Goal: Task Accomplishment & Management: Manage account settings

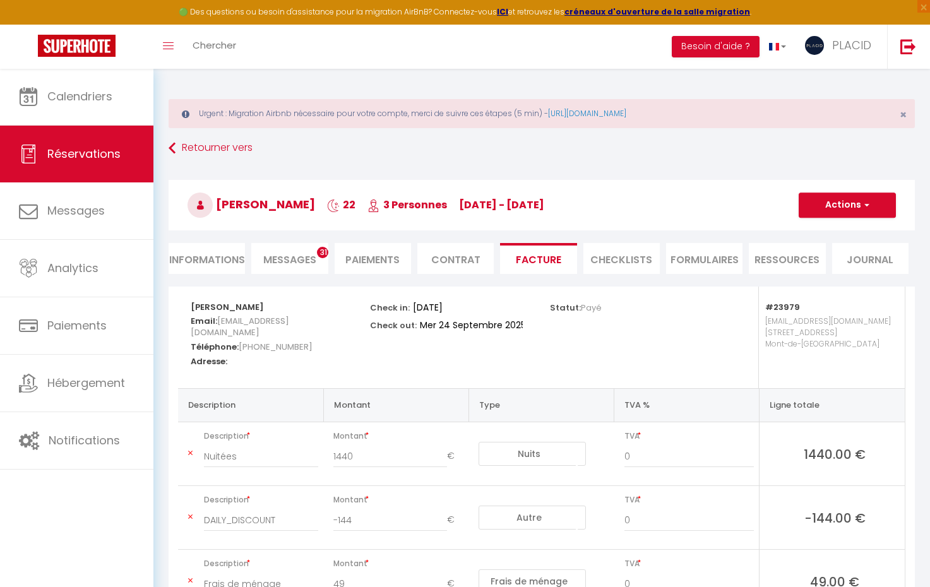
select select "other"
select select "cleaning"
select select "taxes"
click at [95, 163] on link "Réservations" at bounding box center [76, 154] width 153 height 57
select select "not_cancelled"
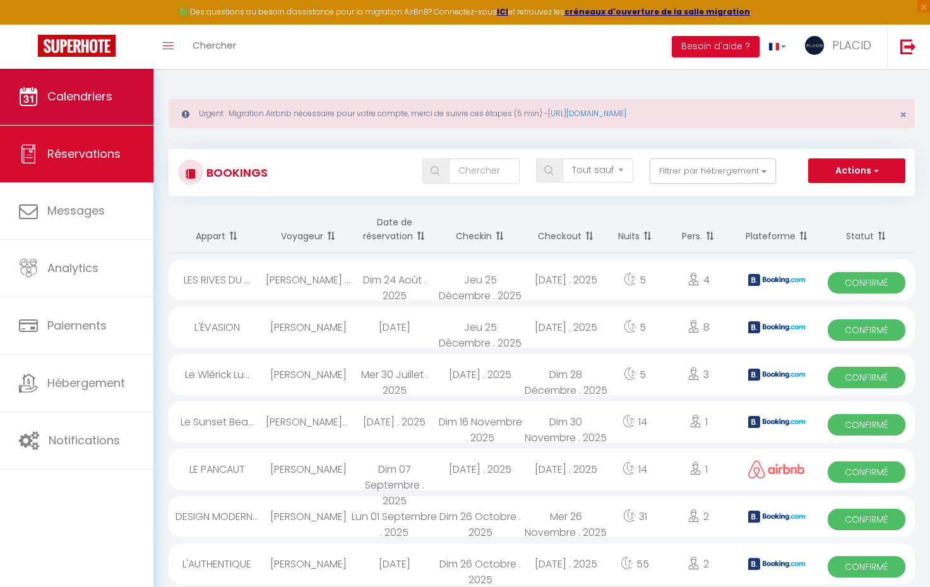
click at [119, 80] on link "Calendriers" at bounding box center [76, 96] width 153 height 57
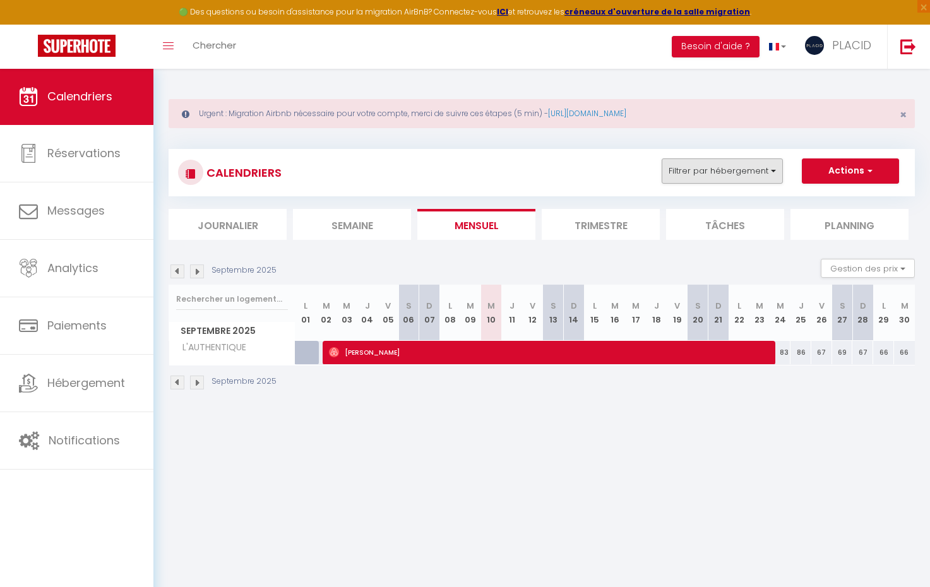
click at [735, 173] on button "Filtrer par hébergement" at bounding box center [722, 170] width 121 height 25
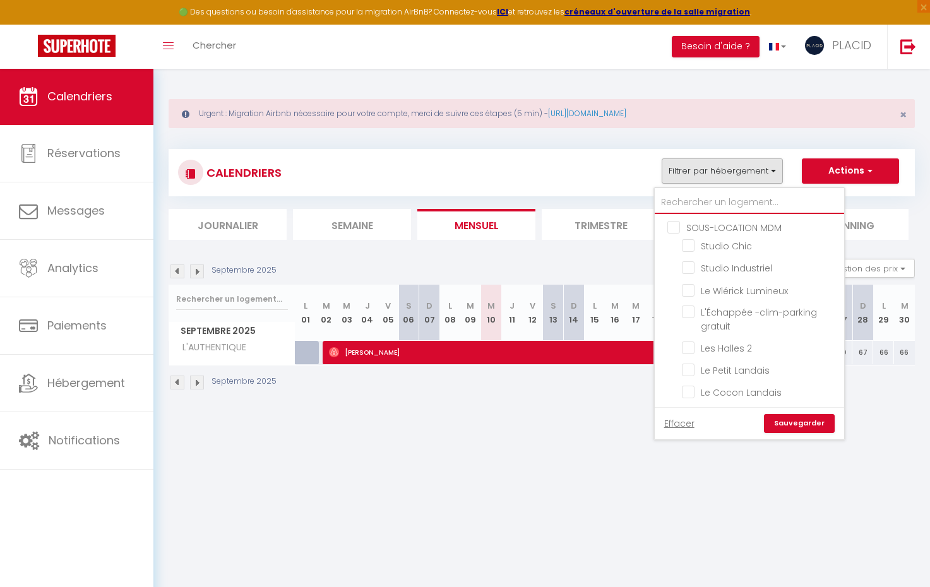
click at [716, 208] on input "text" at bounding box center [749, 202] width 189 height 23
type input "r"
checkbox input "false"
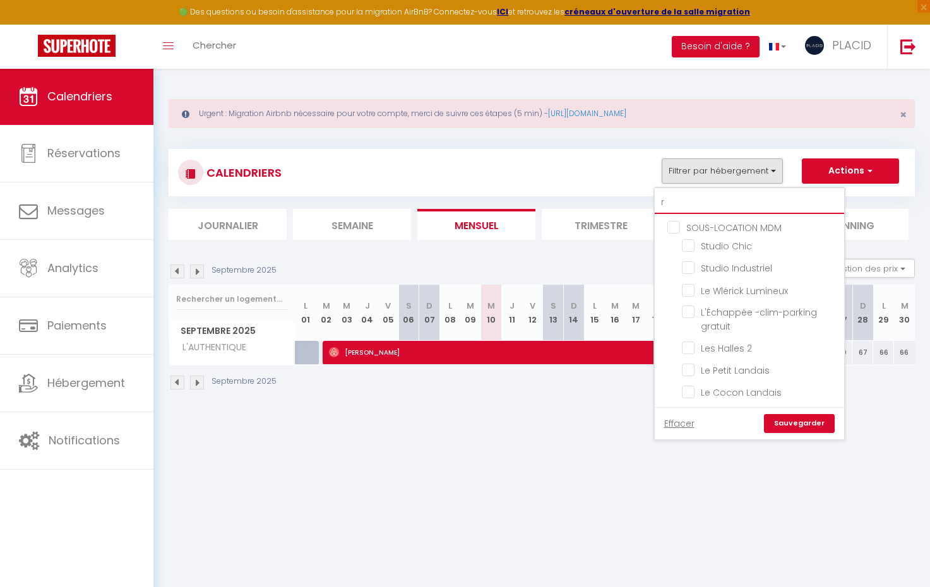
checkbox input "false"
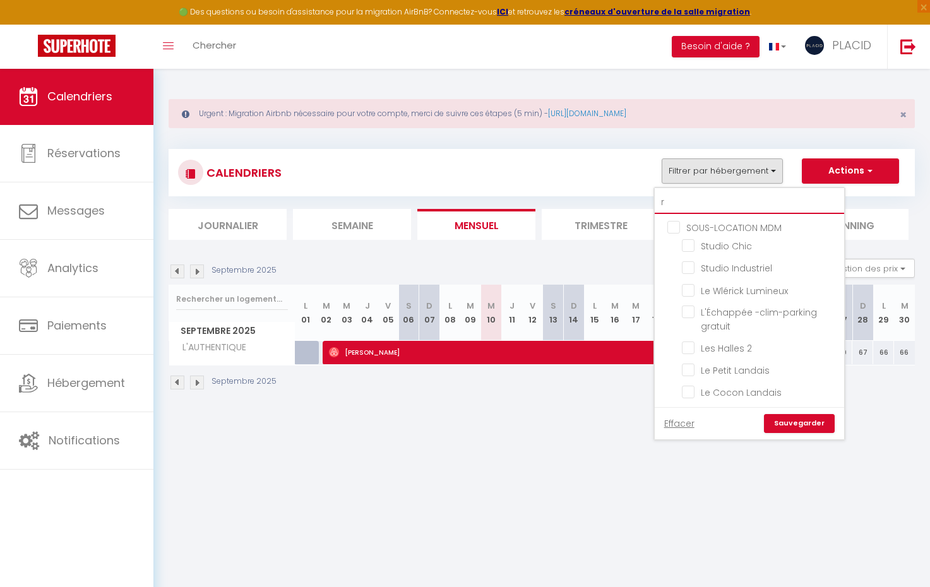
checkbox input "false"
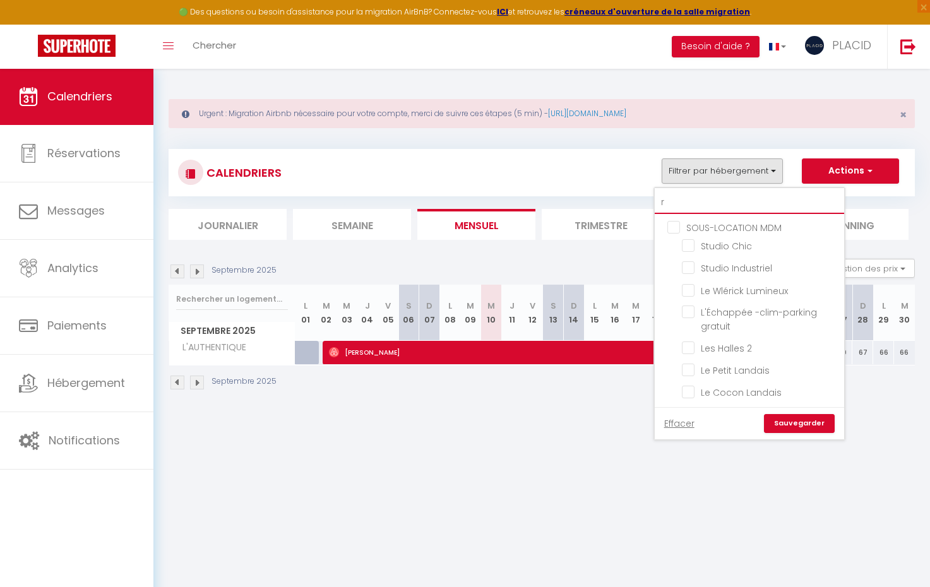
checkbox input "false"
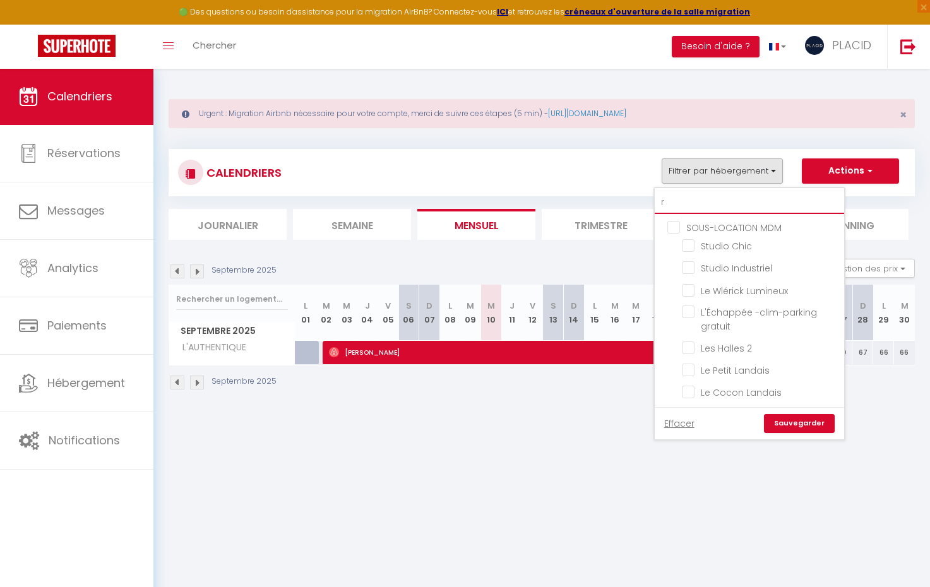
checkbox input "false"
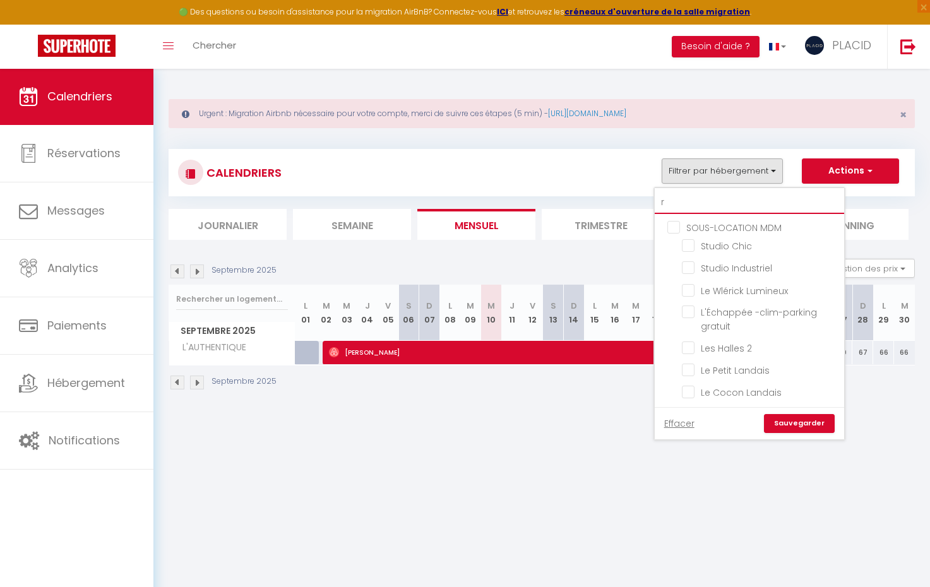
checkbox input "false"
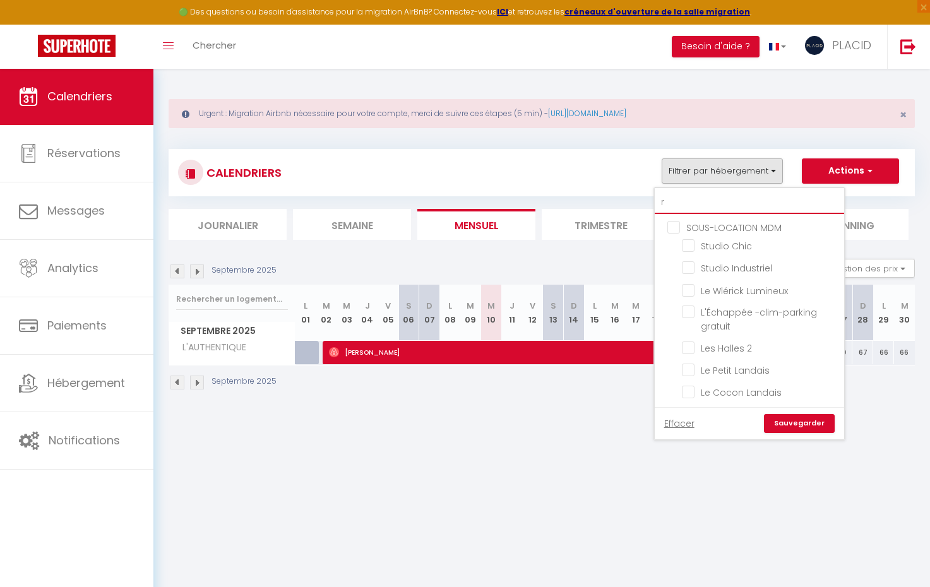
checkbox input "false"
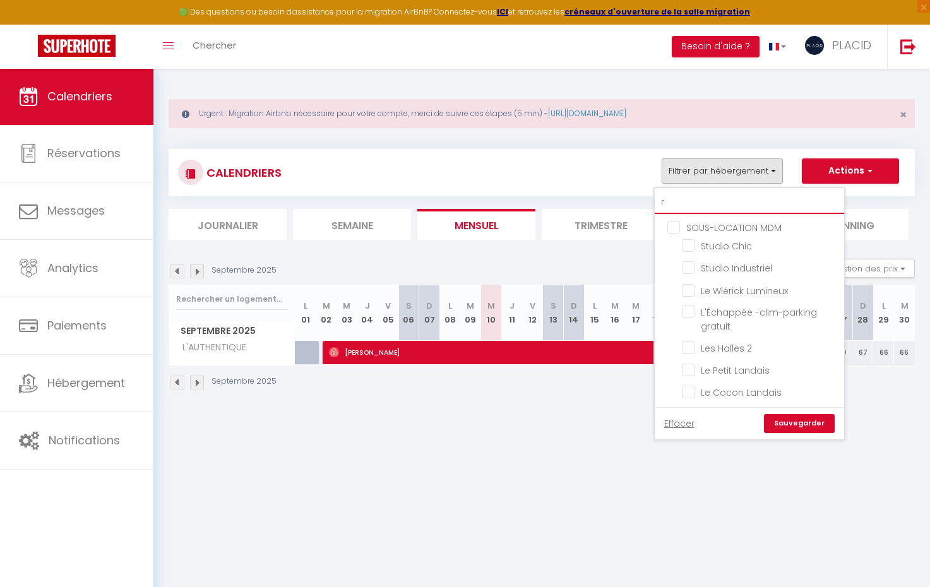
checkbox input "false"
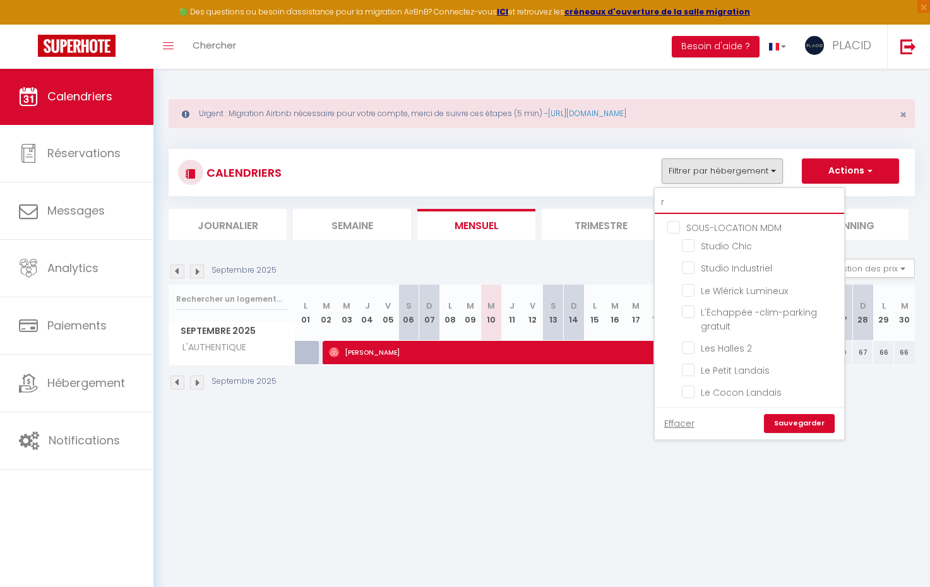
checkbox input "false"
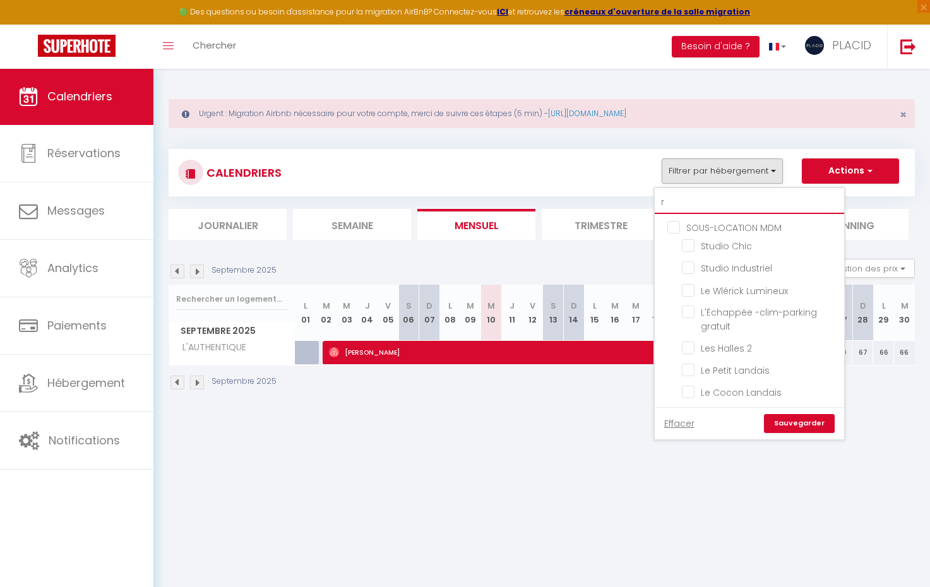
checkbox input "false"
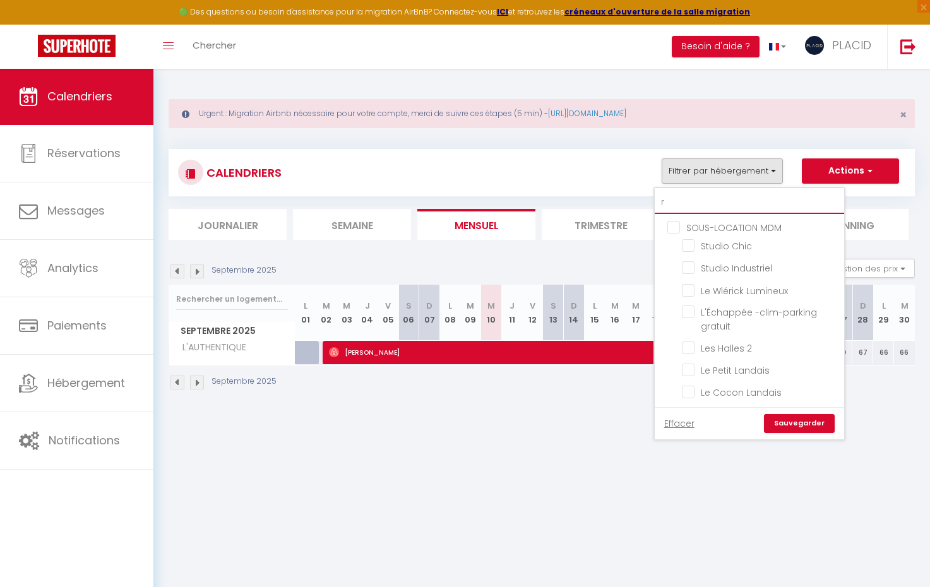
checkbox input "false"
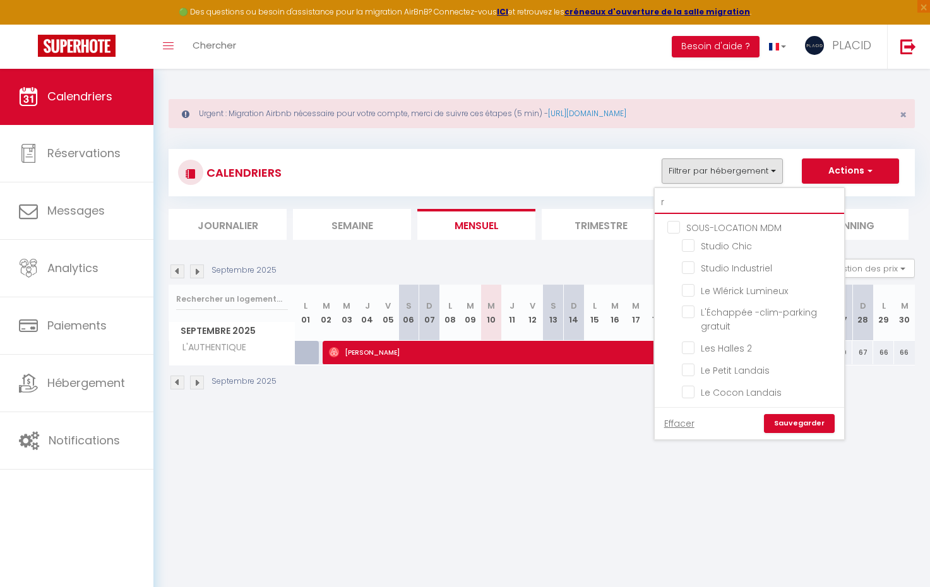
checkbox input "false"
type input "ro"
checkbox input "false"
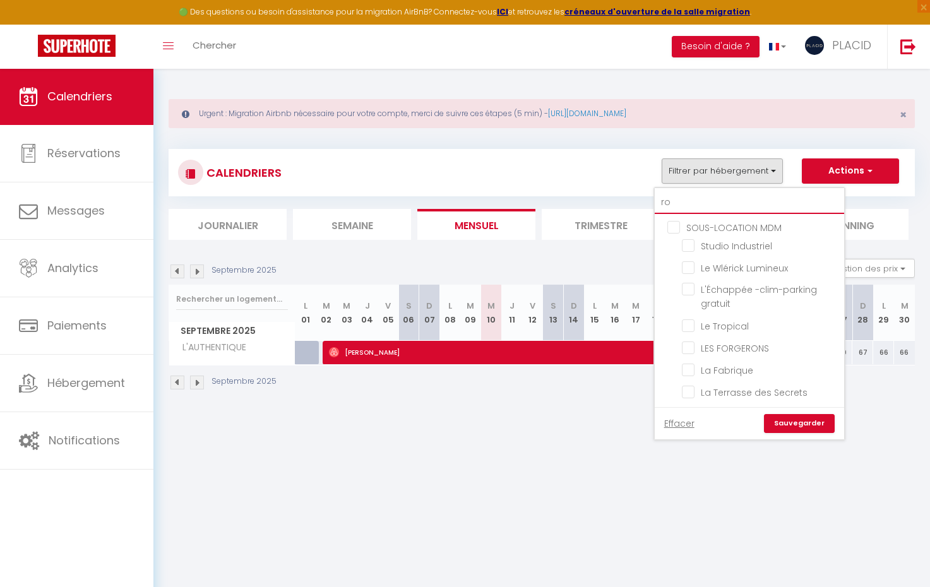
checkbox input "false"
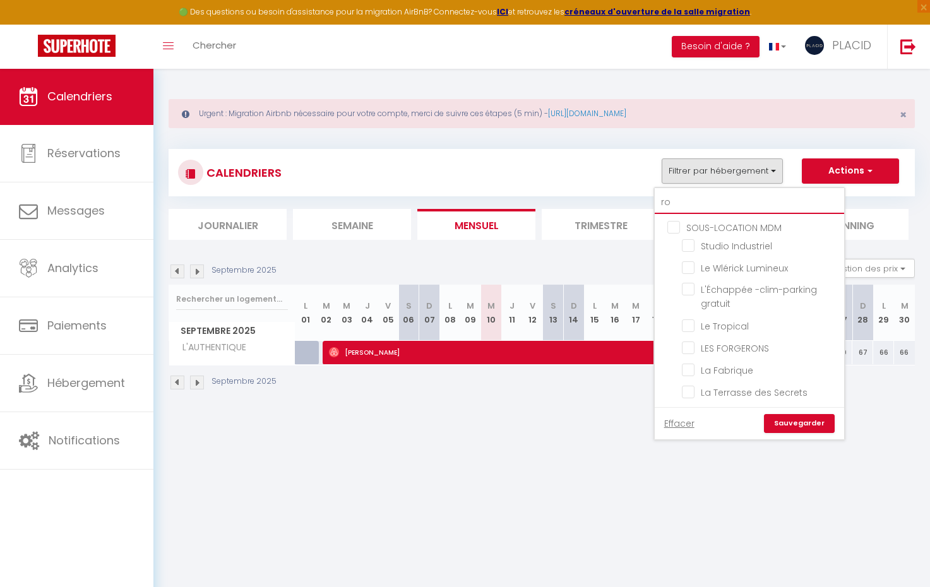
checkbox input "false"
type input "[PERSON_NAME]"
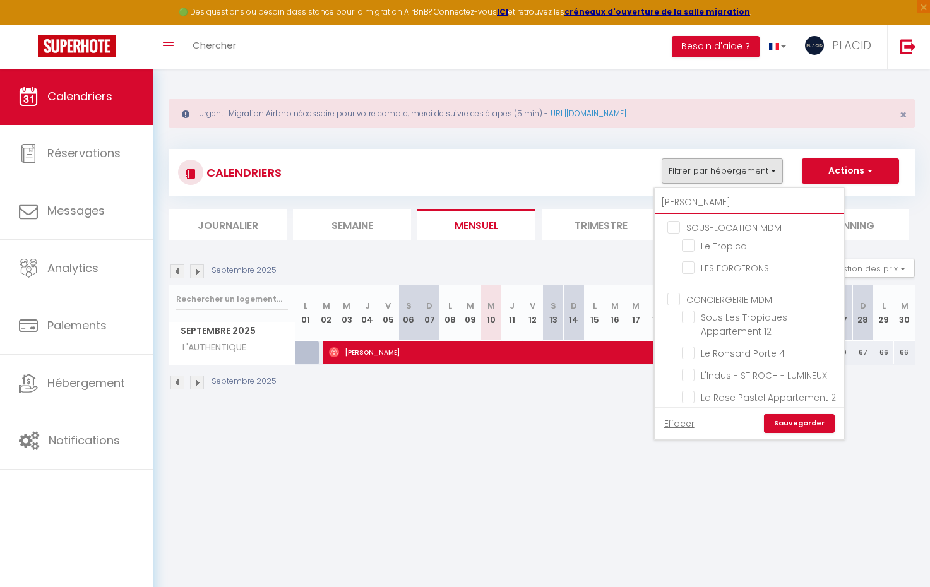
checkbox input "false"
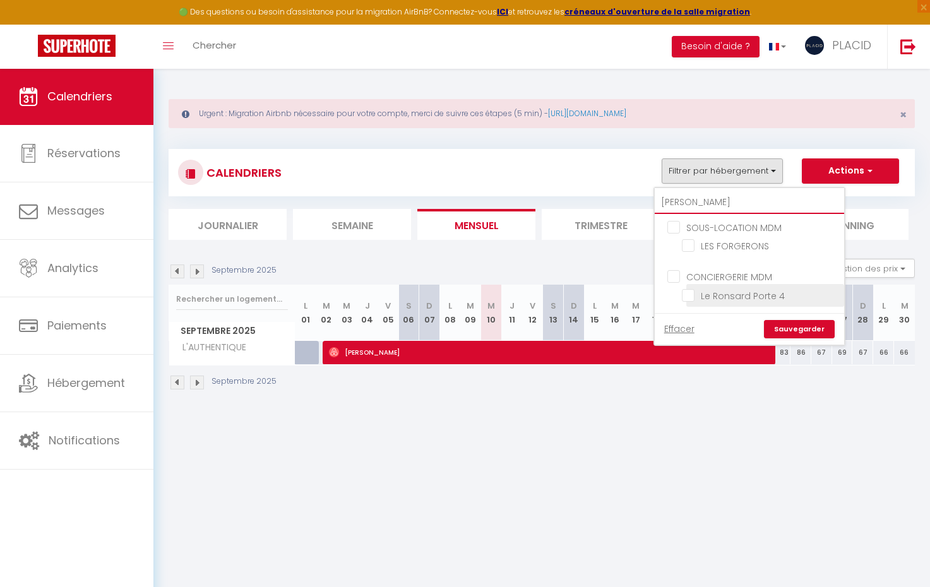
type input "[PERSON_NAME]"
click at [693, 294] on input "Le Ronsard Porte 4" at bounding box center [761, 294] width 158 height 13
checkbox input "true"
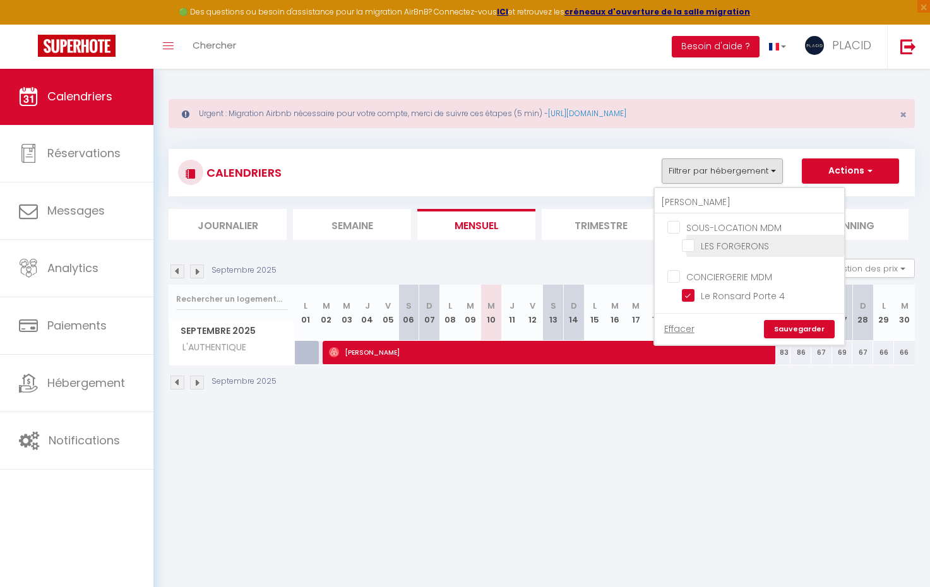
click at [691, 247] on input "LES FORGERONS" at bounding box center [761, 245] width 158 height 13
checkbox input "true"
click at [808, 327] on link "Sauvegarder" at bounding box center [799, 329] width 71 height 19
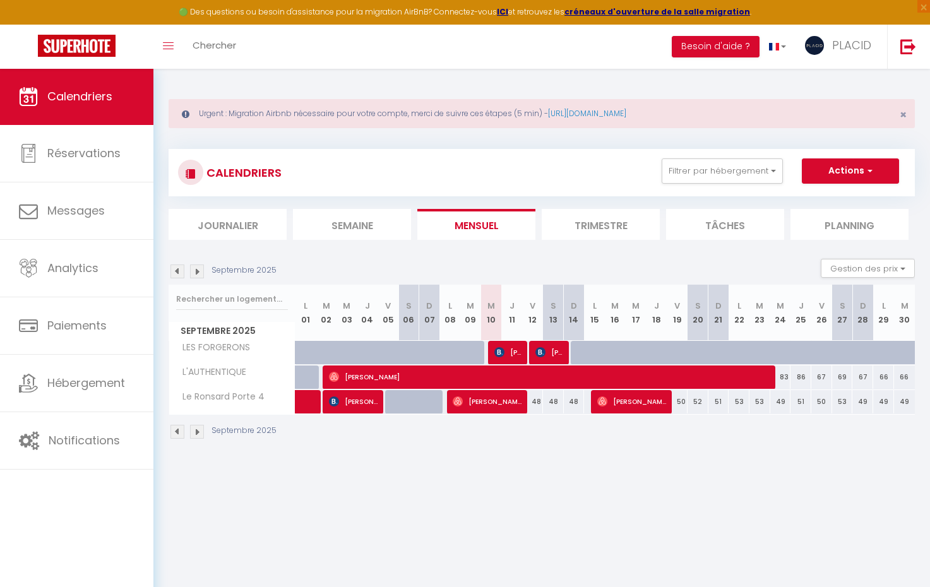
click at [513, 350] on span "[PERSON_NAME]" at bounding box center [508, 352] width 28 height 24
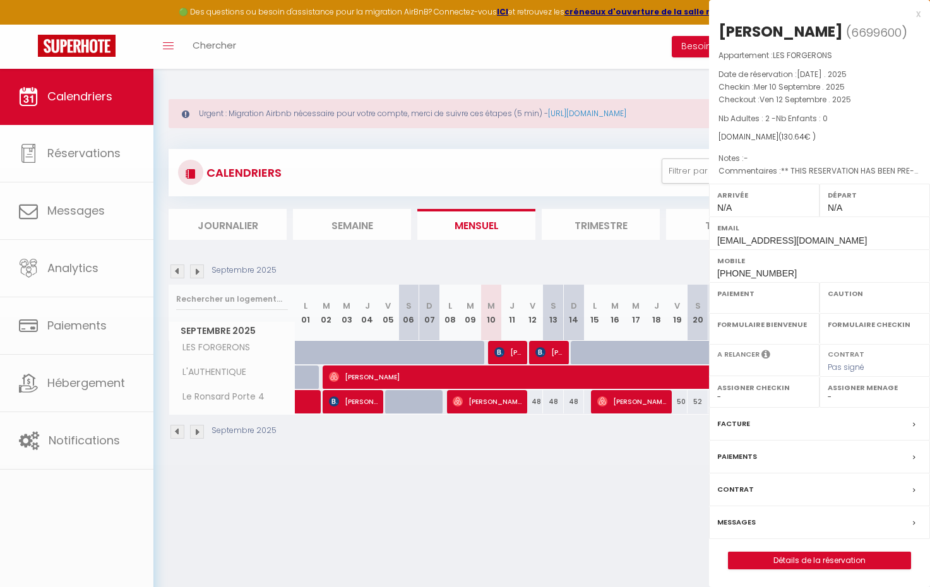
select select "OK"
select select "KO"
select select "0"
select select "1"
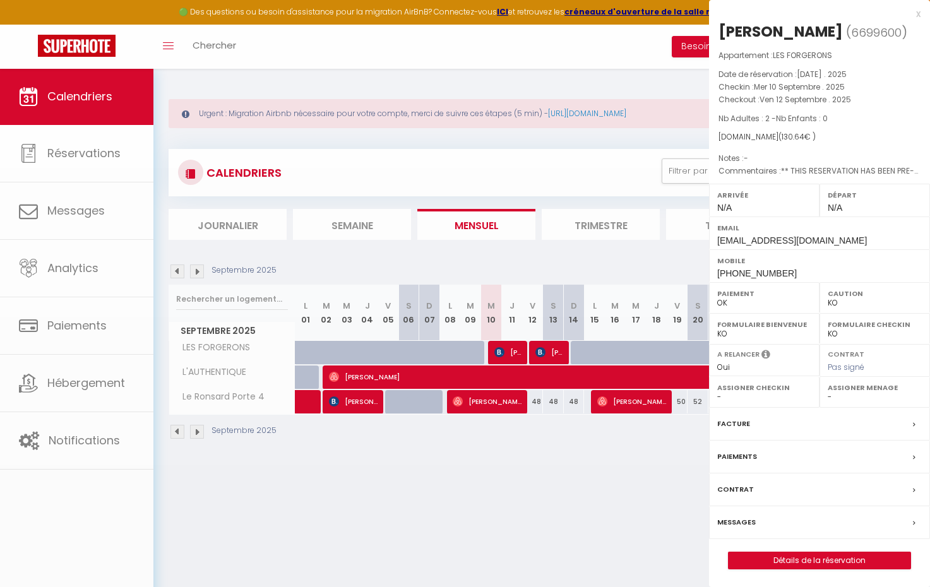
select select
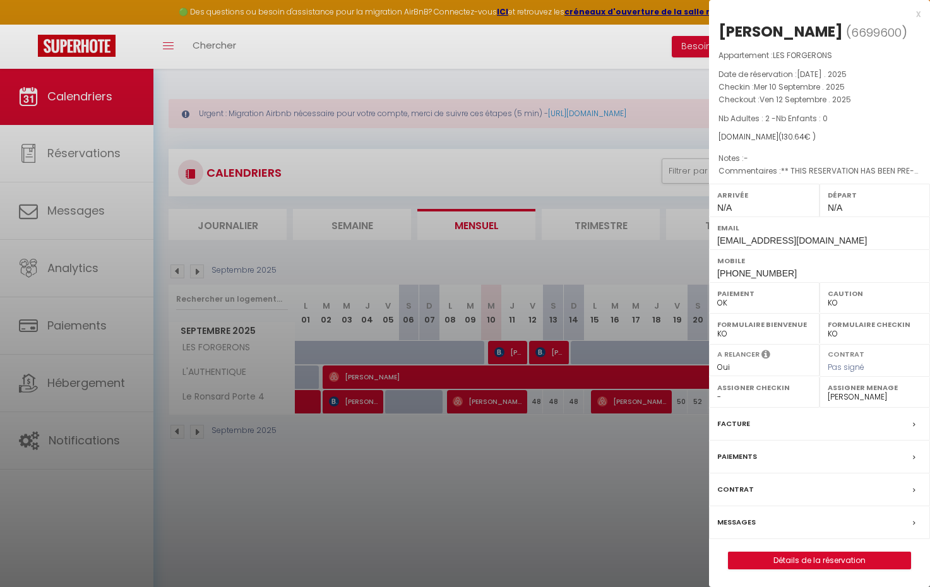
click at [557, 356] on div at bounding box center [465, 293] width 930 height 587
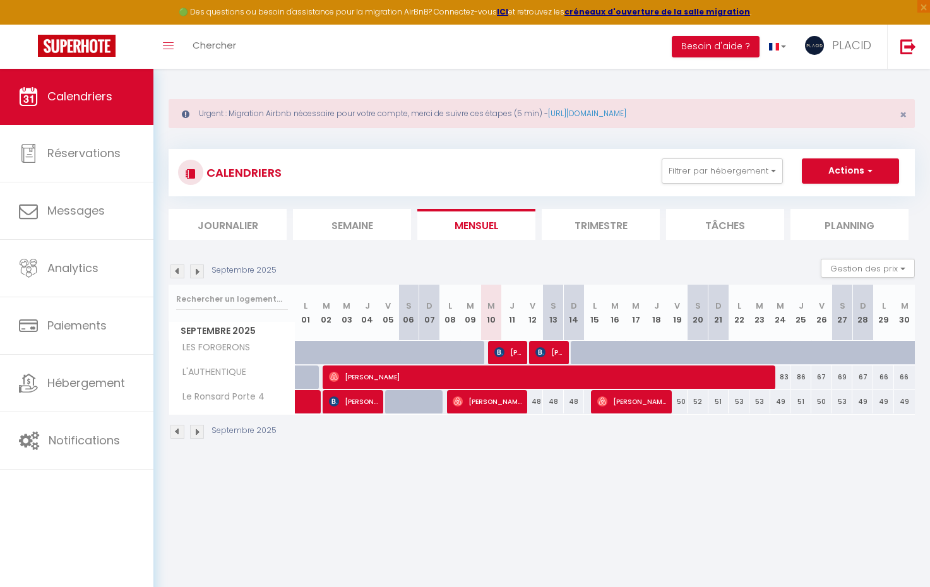
click at [557, 350] on span "[PERSON_NAME]" at bounding box center [549, 352] width 28 height 24
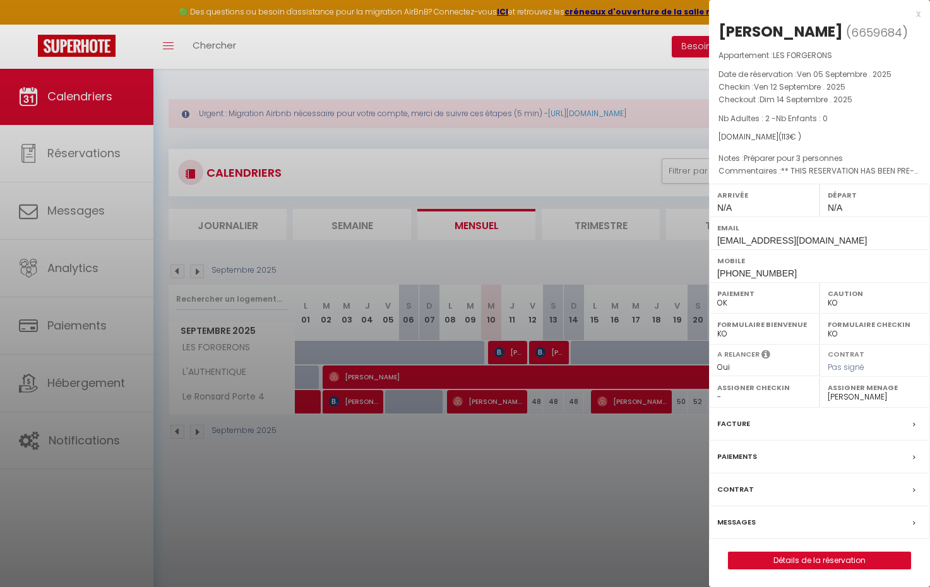
click at [519, 350] on div at bounding box center [465, 293] width 930 height 587
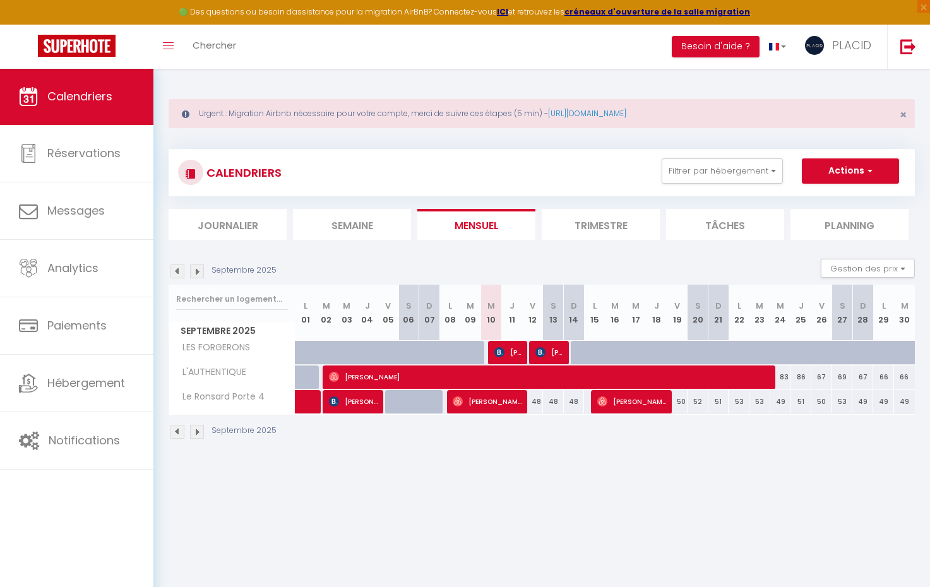
click at [519, 350] on span "[PERSON_NAME]" at bounding box center [508, 352] width 28 height 24
select select "41989"
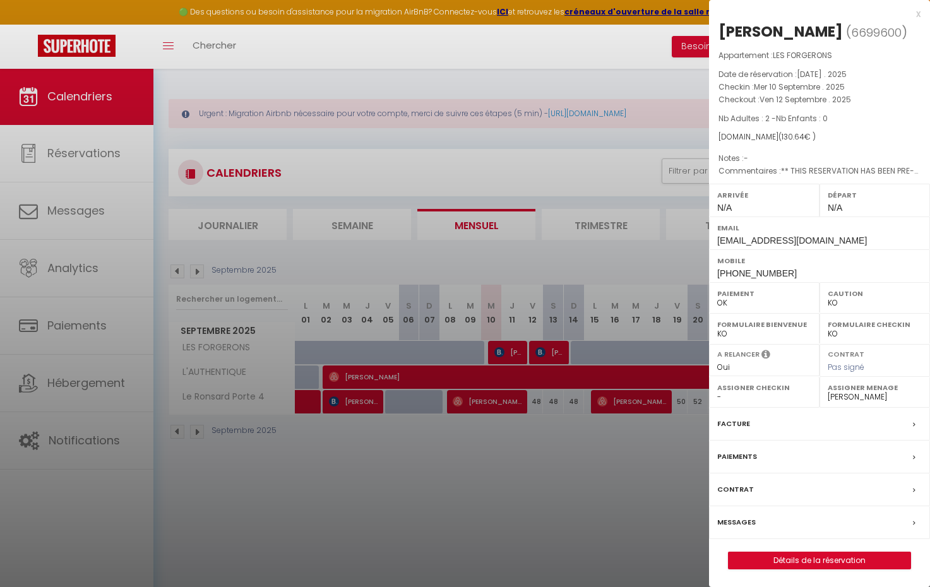
click at [575, 172] on div at bounding box center [465, 293] width 930 height 587
